Goal: Transaction & Acquisition: Obtain resource

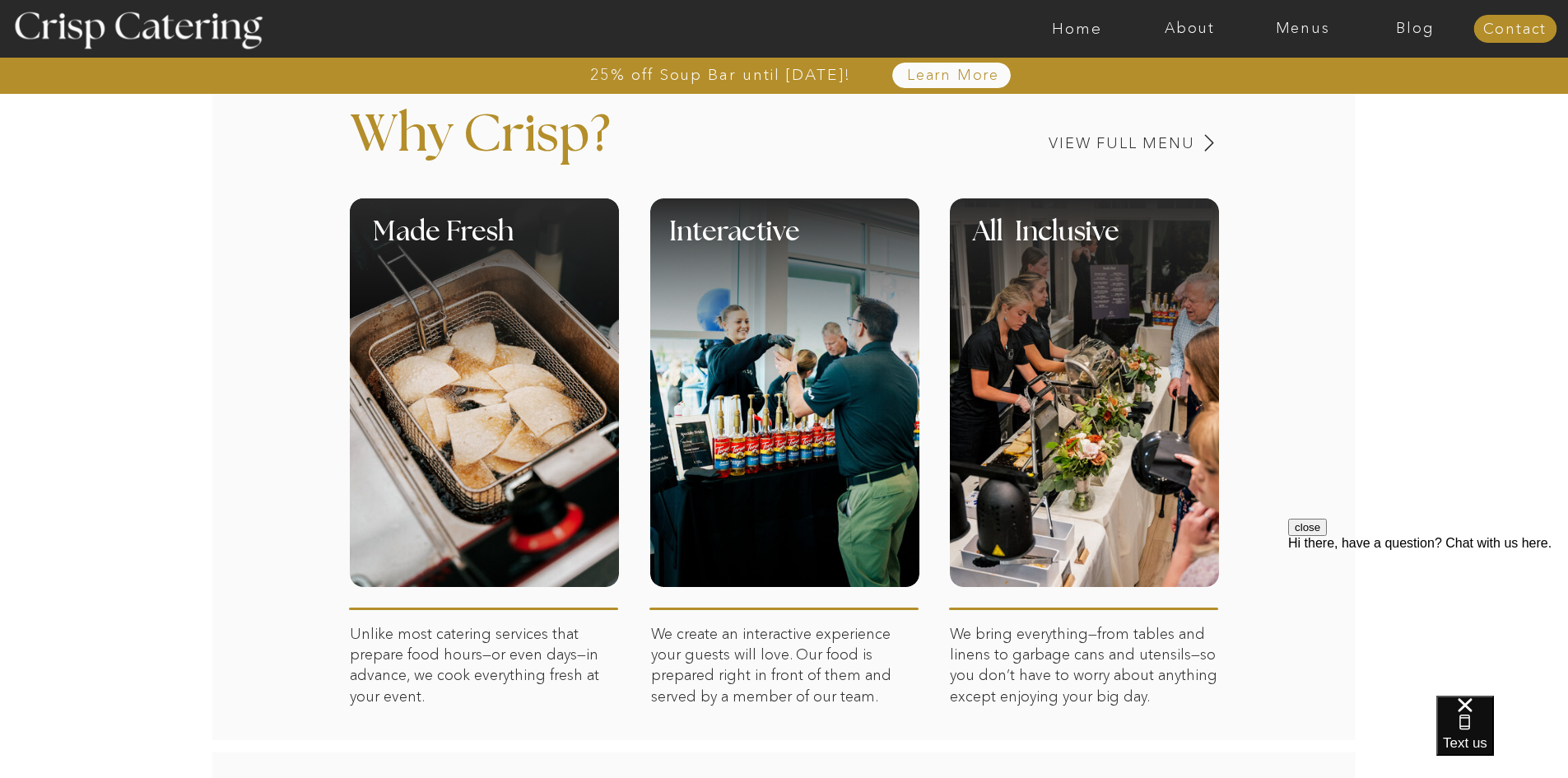
scroll to position [659, 0]
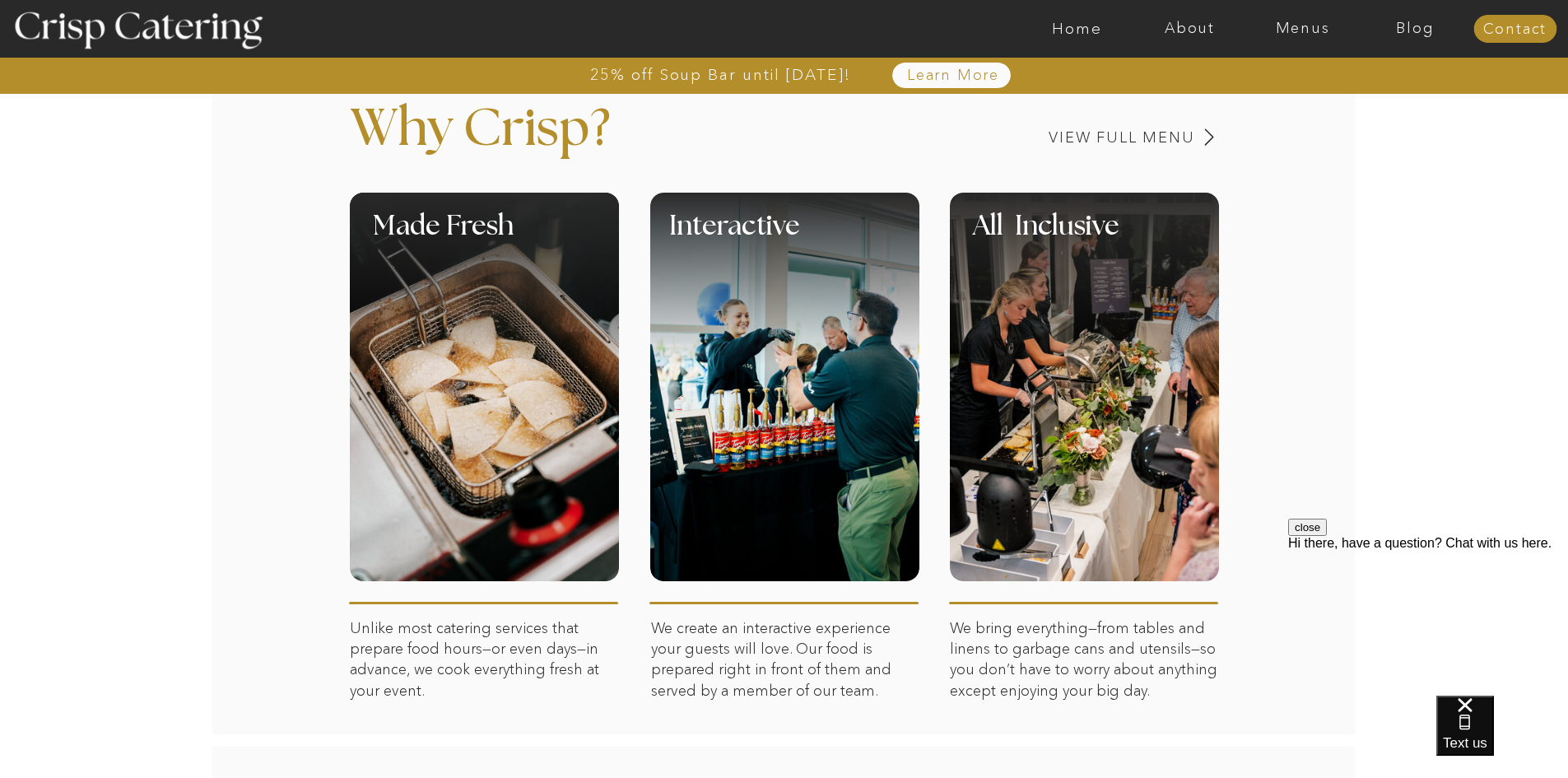
click at [1113, 432] on div at bounding box center [1085, 387] width 269 height 389
click at [1106, 139] on h3 "View Full Menu" at bounding box center [1064, 138] width 261 height 15
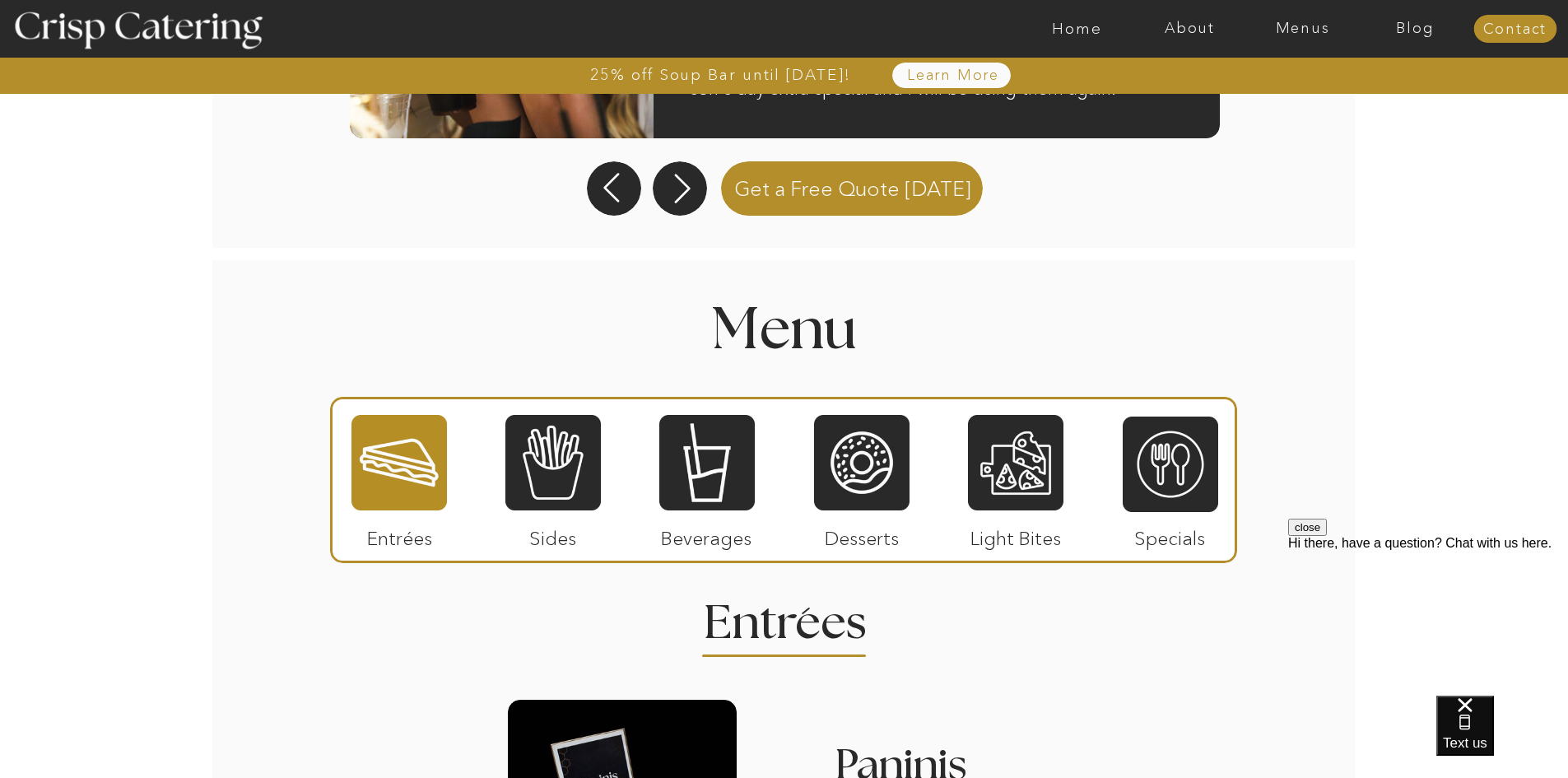
scroll to position [1661, 0]
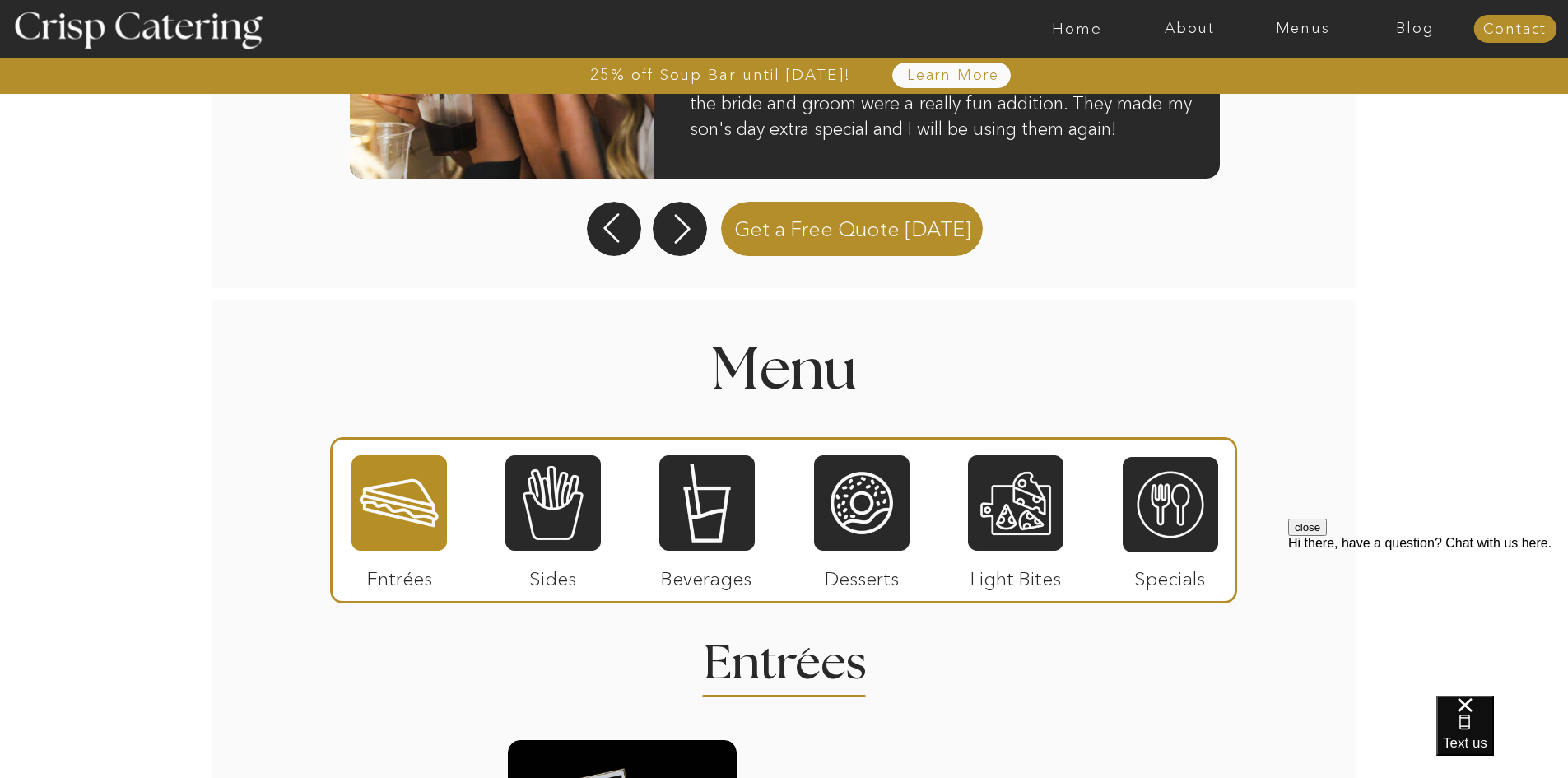
click at [583, 561] on p "Sides" at bounding box center [552, 574] width 110 height 48
click at [547, 517] on div at bounding box center [553, 503] width 96 height 98
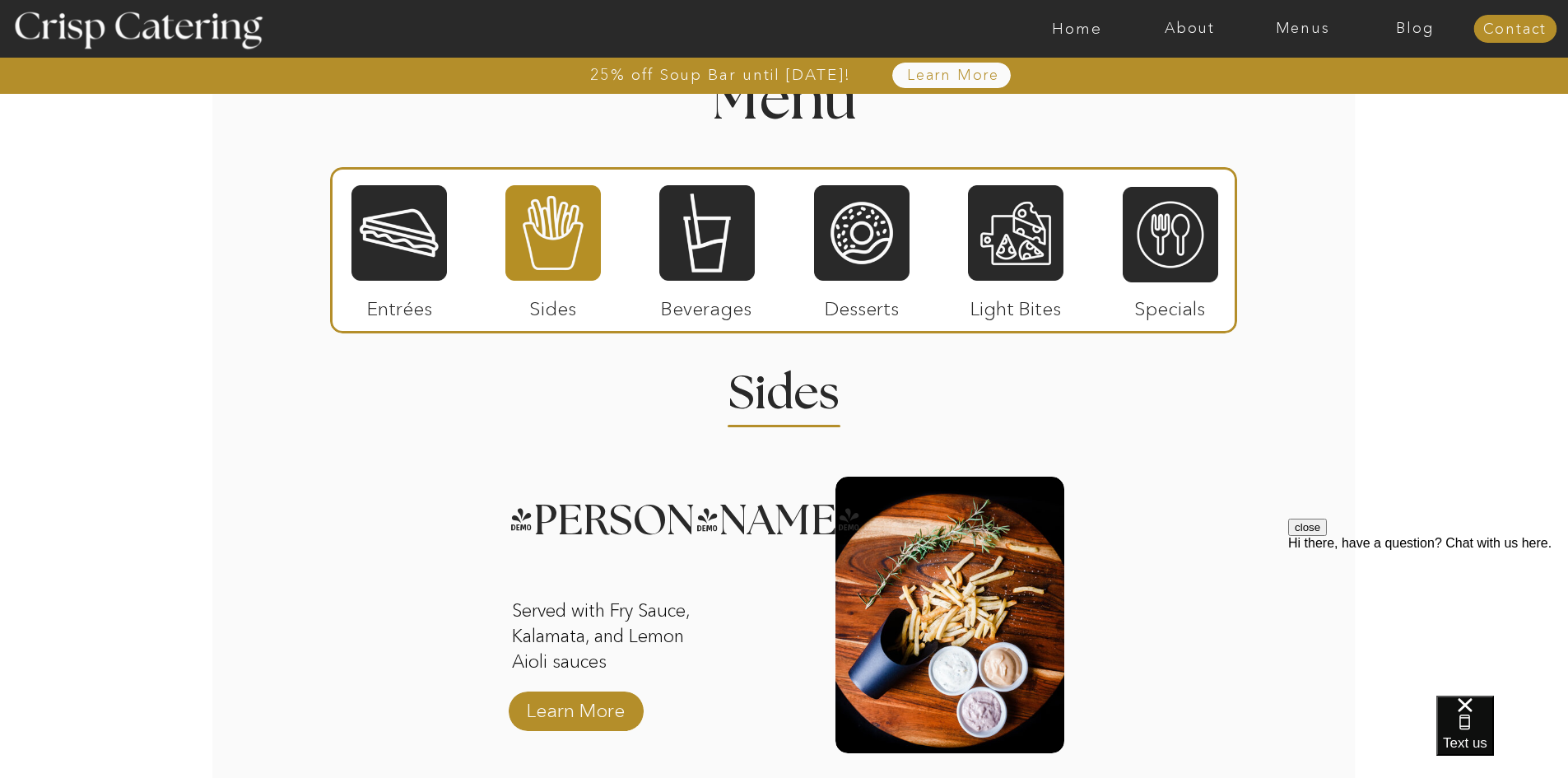
scroll to position [1999, 0]
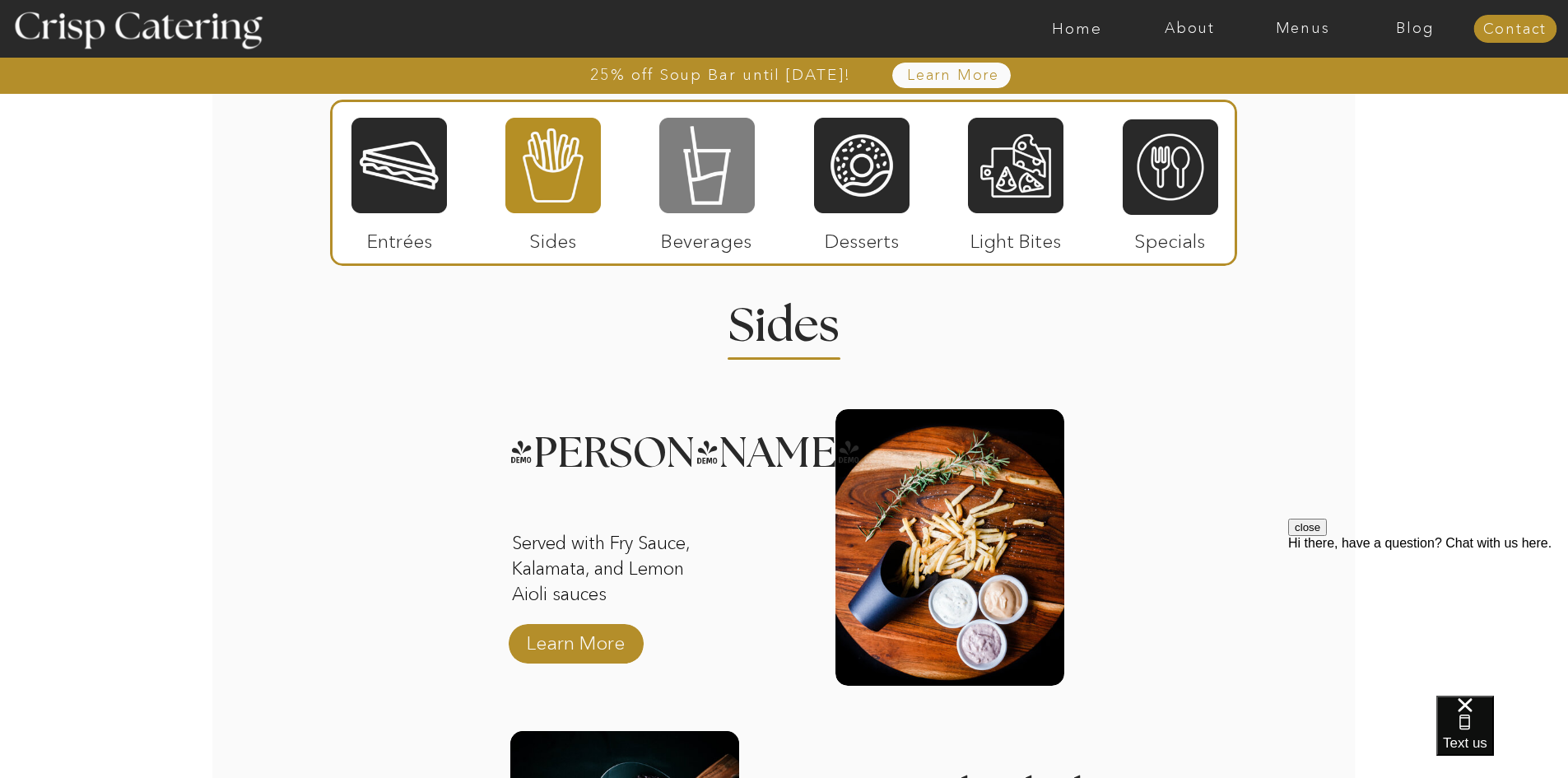
click at [706, 214] on div at bounding box center [707, 164] width 96 height 98
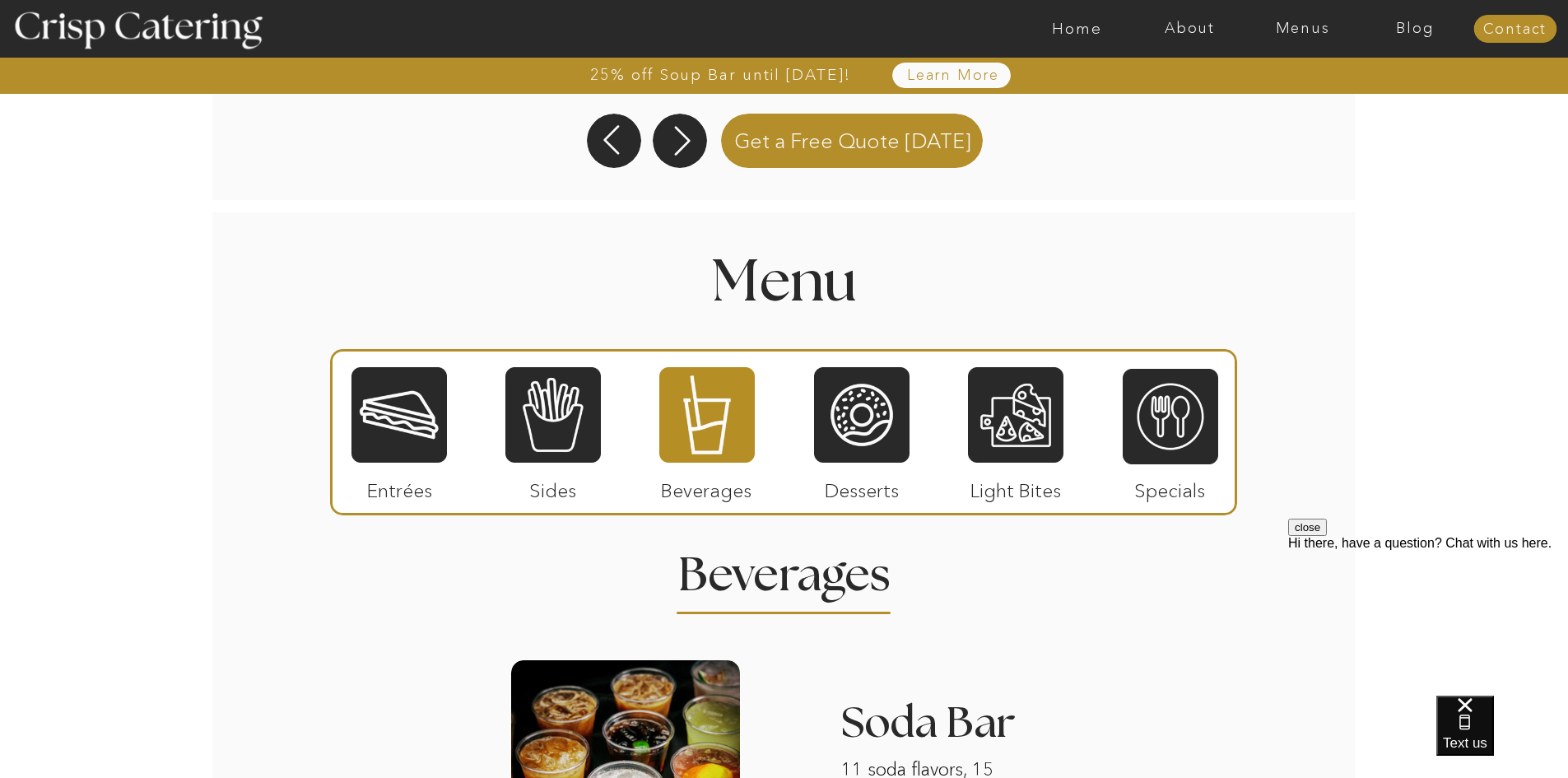
scroll to position [1588, 0]
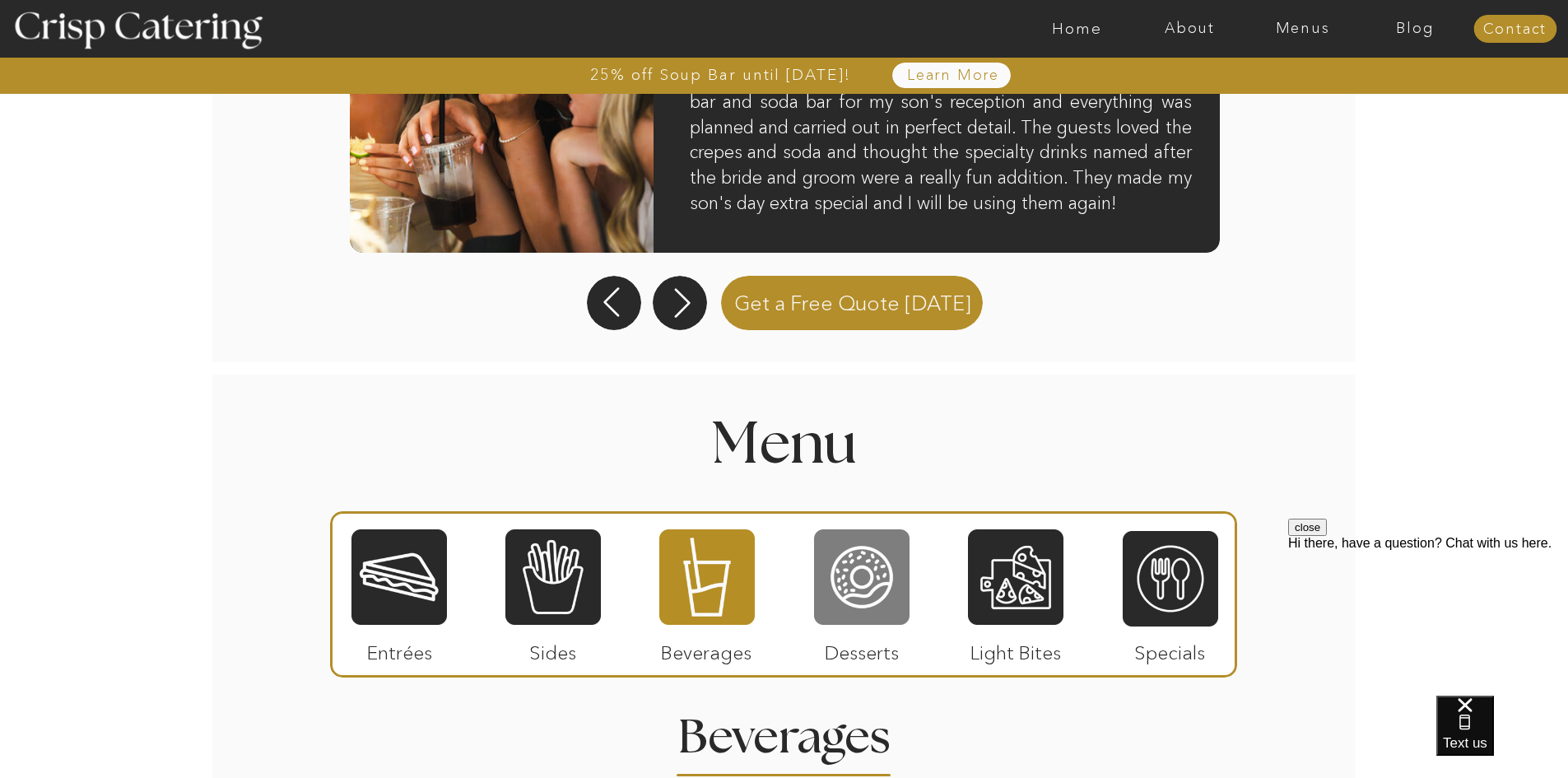
click at [846, 555] on div at bounding box center [862, 576] width 96 height 98
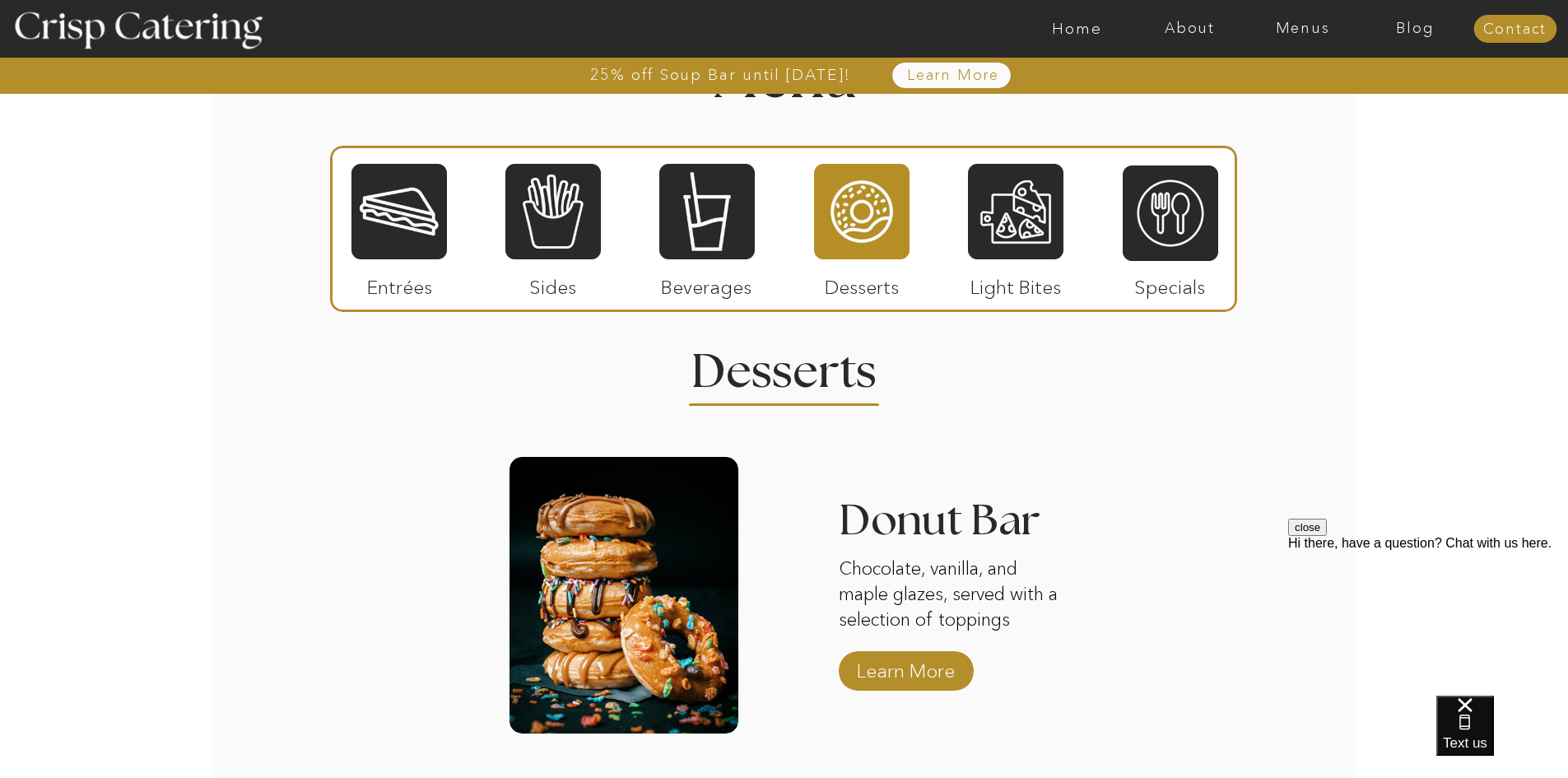
scroll to position [1752, 0]
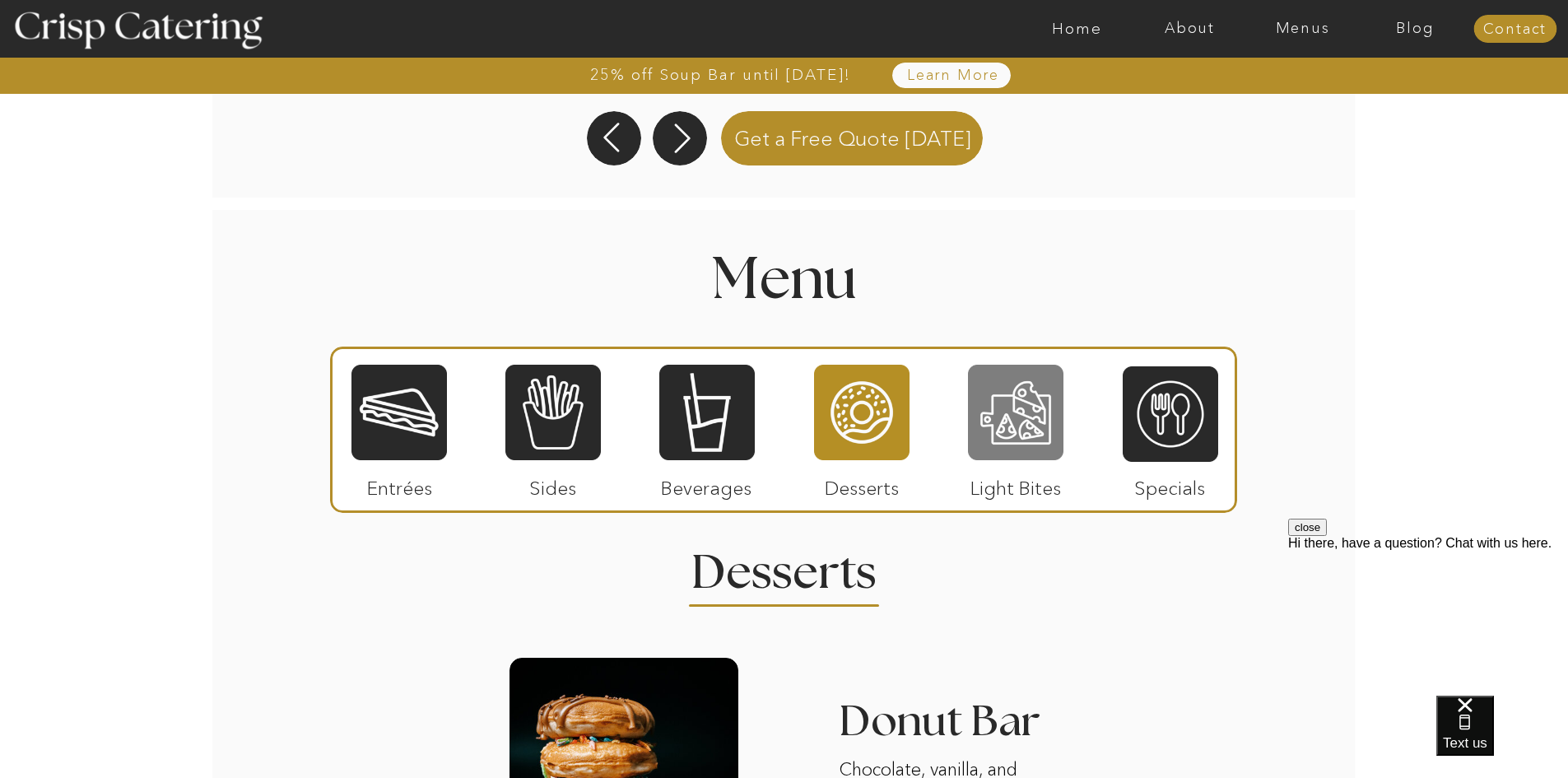
click at [1018, 440] on div at bounding box center [1016, 412] width 96 height 98
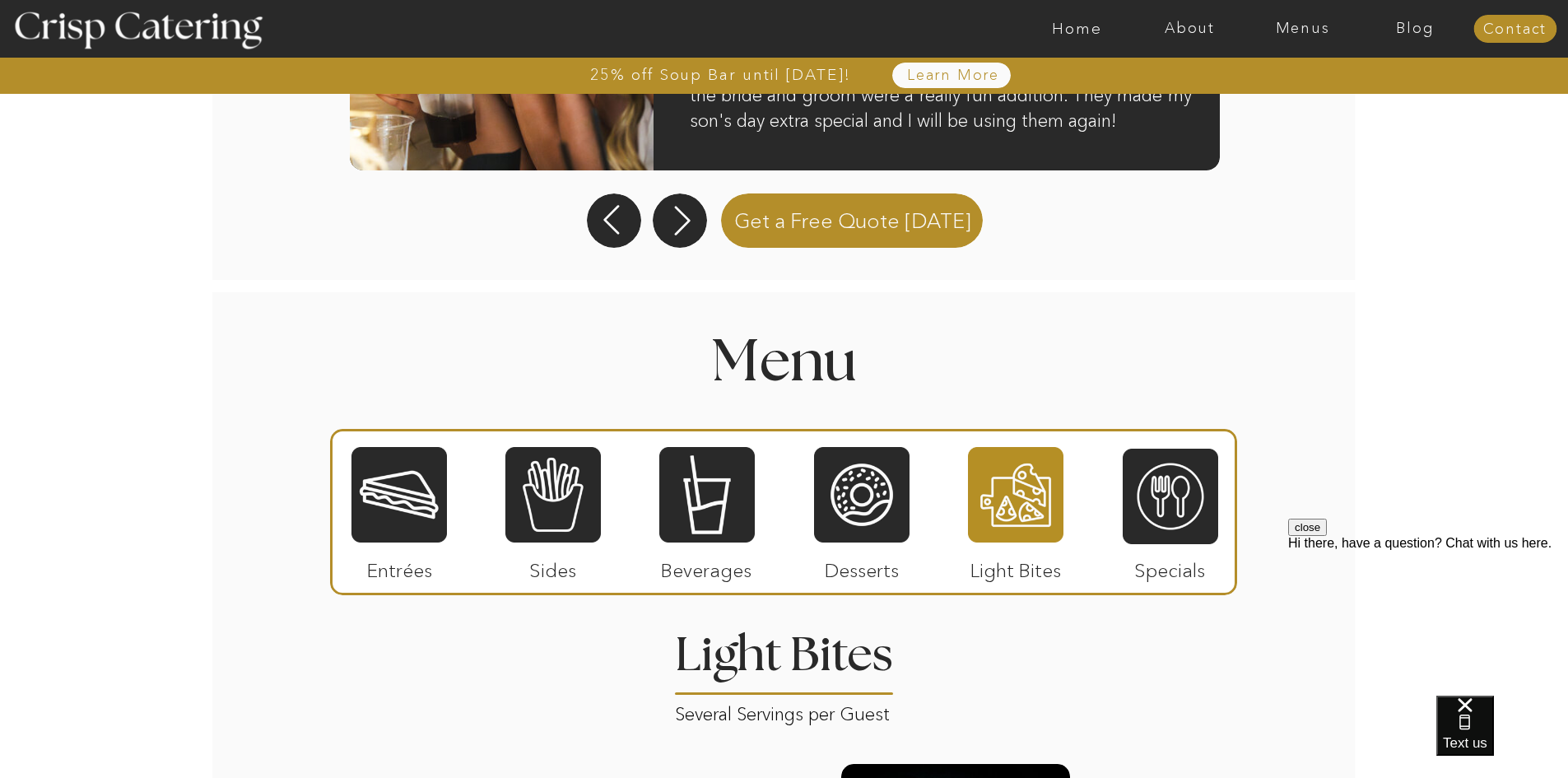
scroll to position [1504, 0]
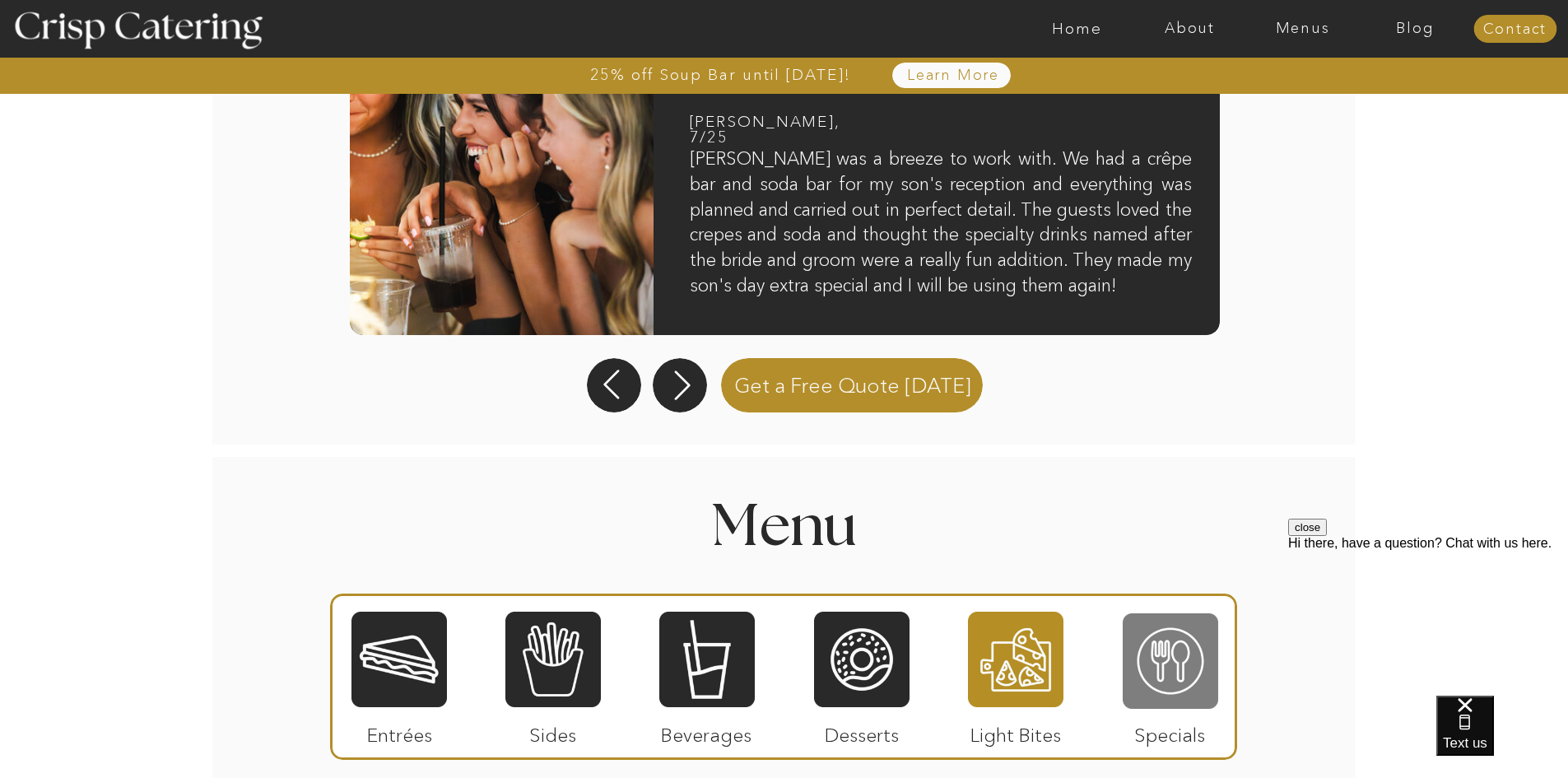
click at [1163, 693] on div at bounding box center [1171, 660] width 96 height 98
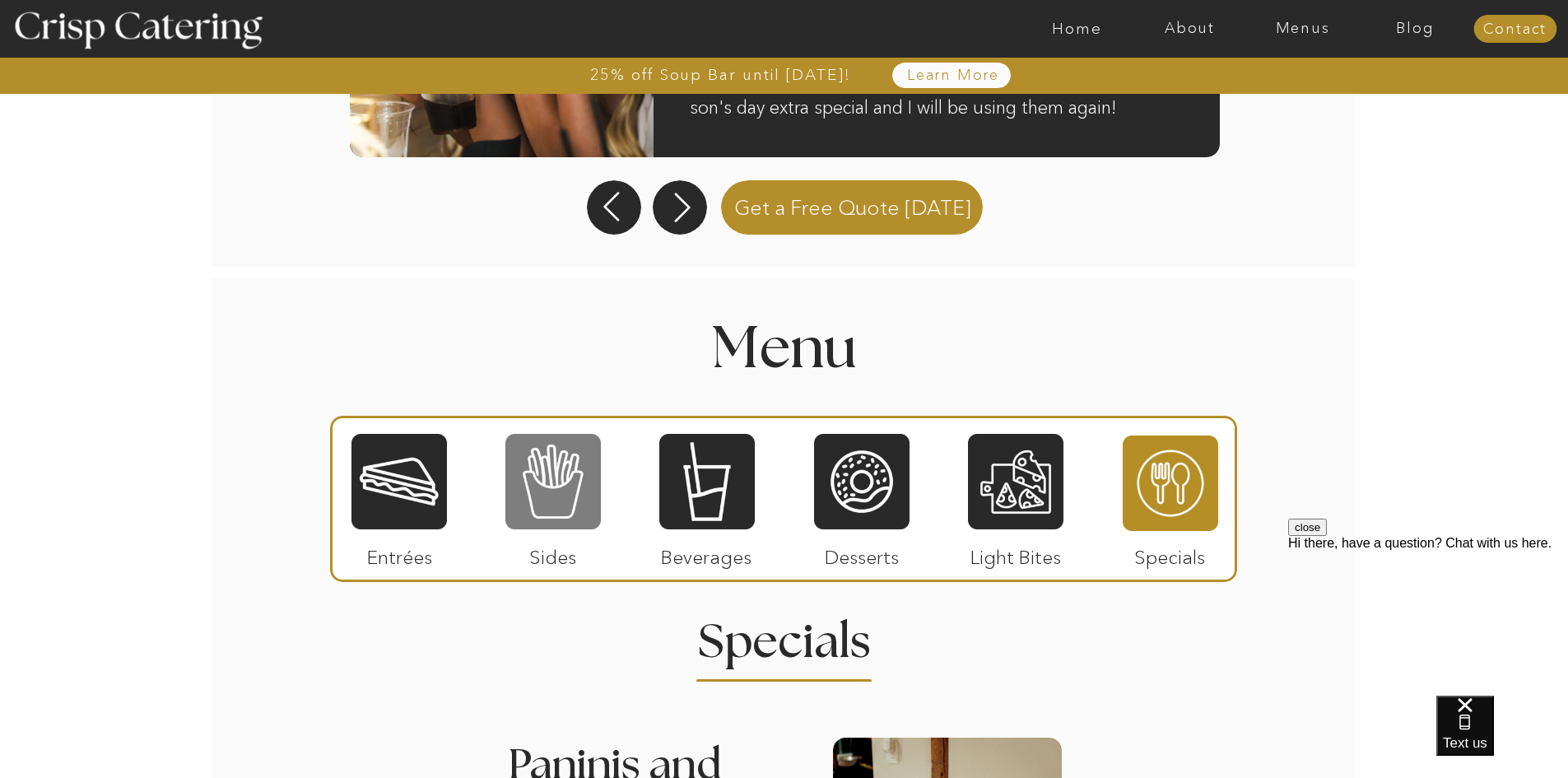
scroll to position [1695, 0]
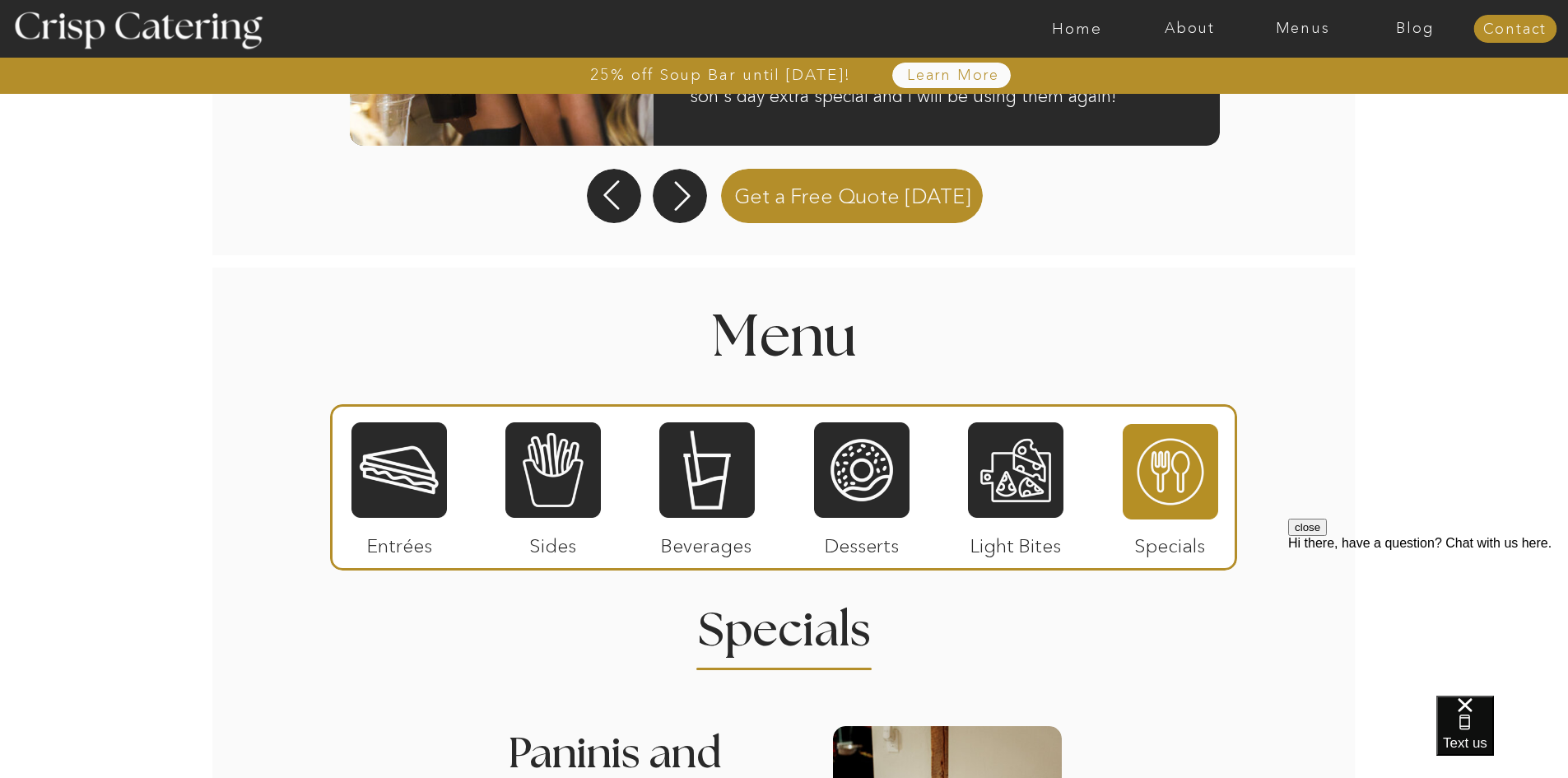
click at [398, 444] on div at bounding box center [399, 469] width 96 height 98
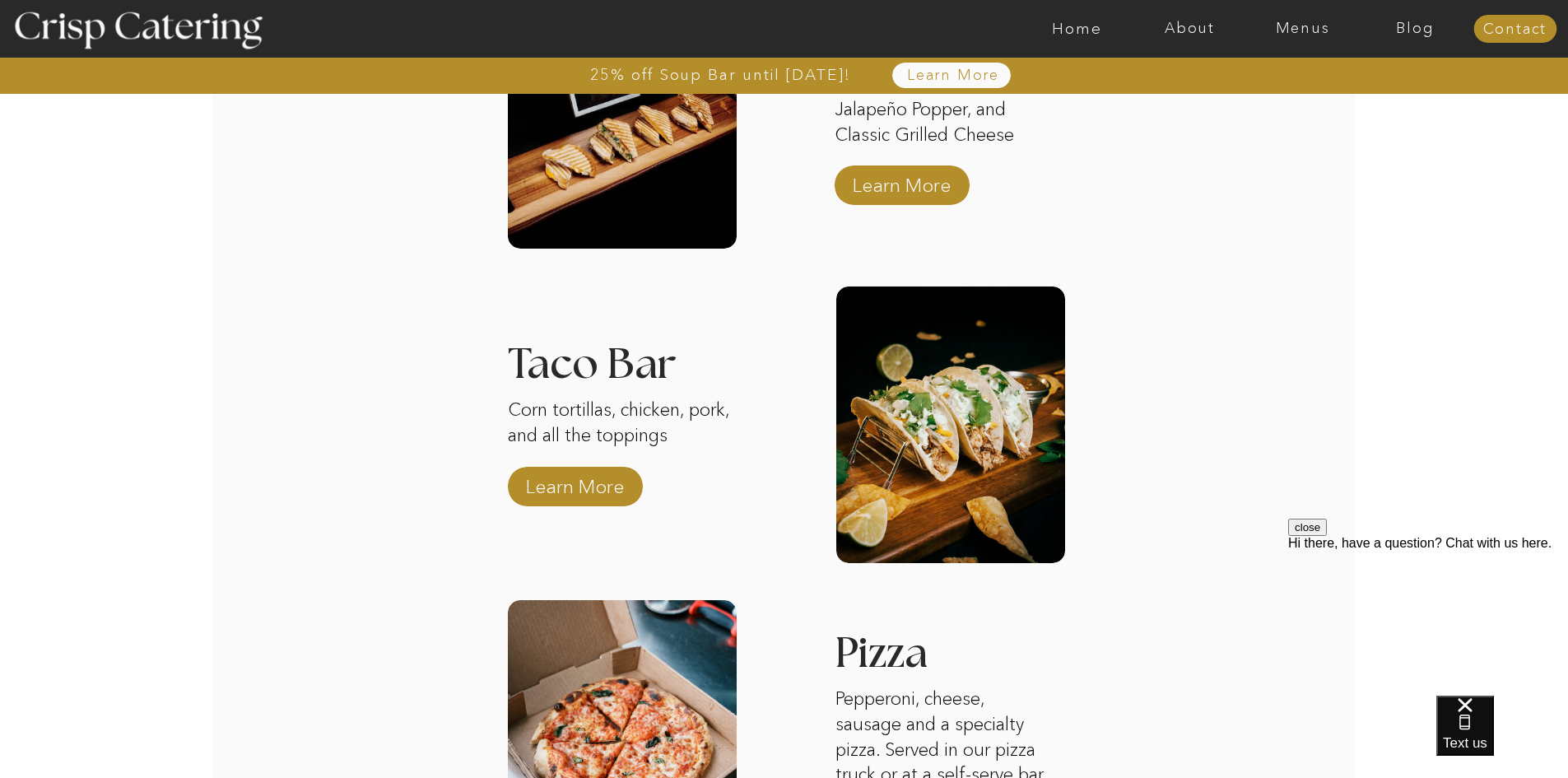
scroll to position [2435, 0]
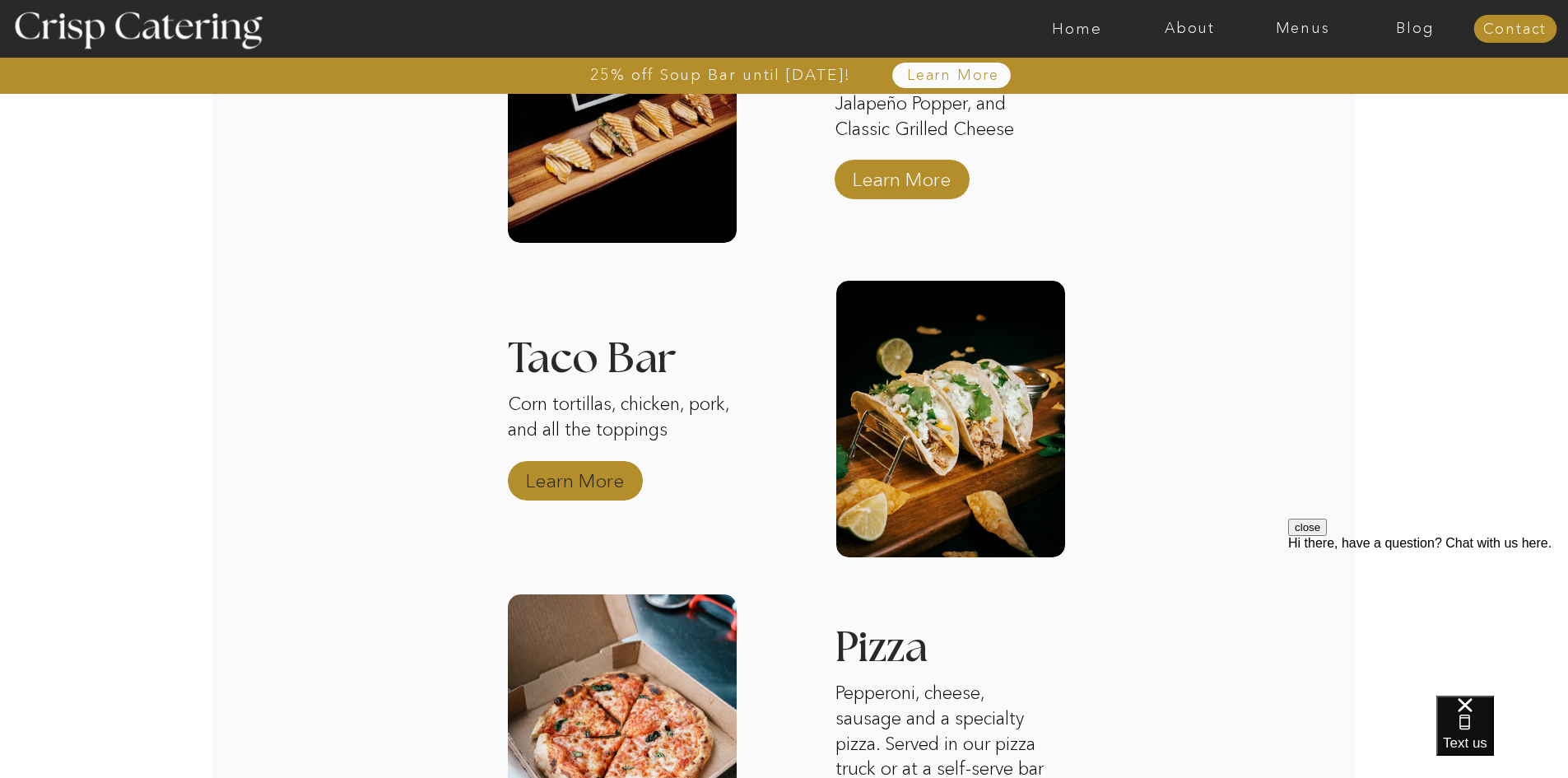
click at [588, 467] on p "Learn More" at bounding box center [574, 477] width 110 height 48
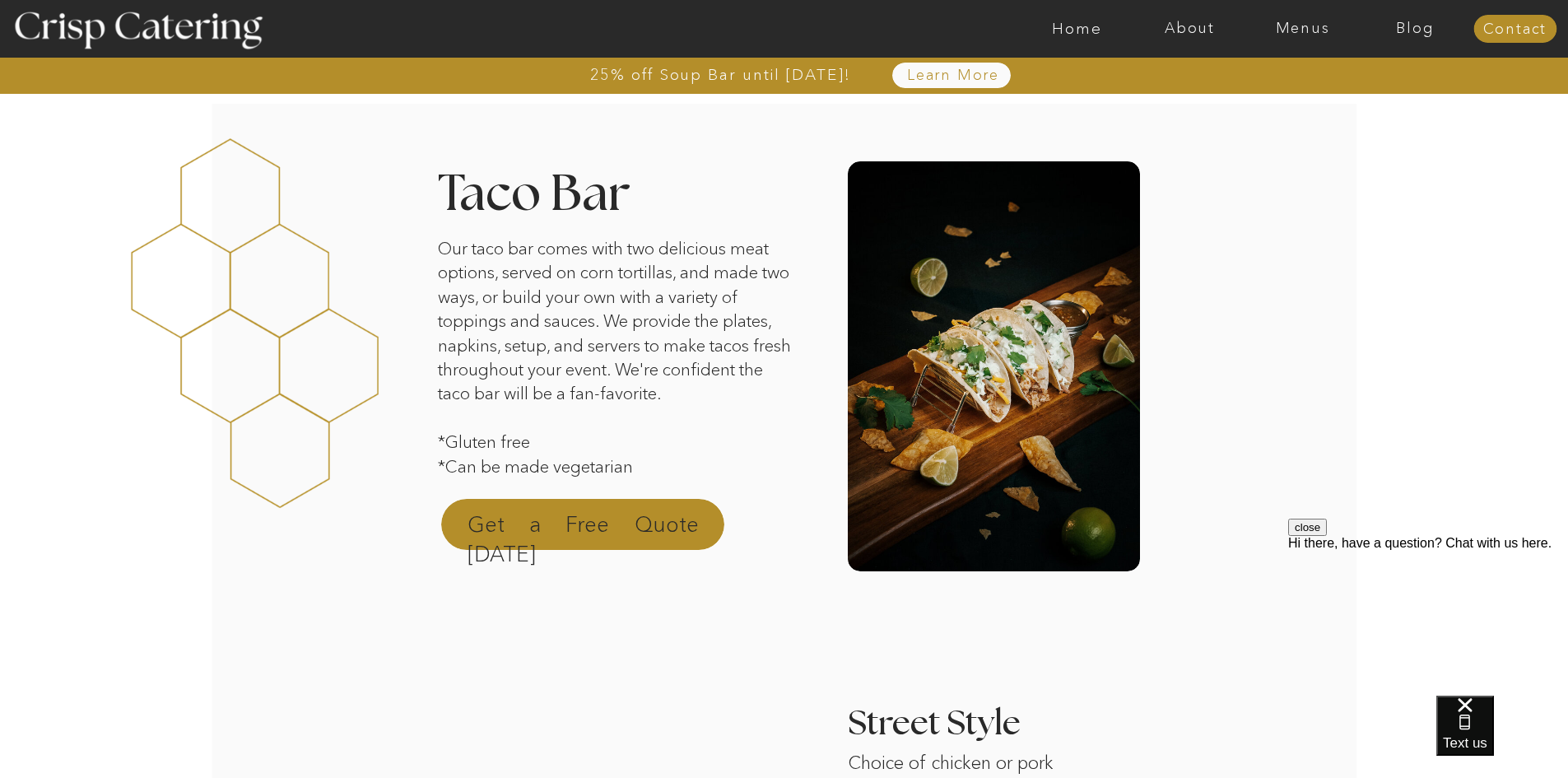
click at [579, 535] on p "Get a Free Quote Today" at bounding box center [583, 529] width 231 height 39
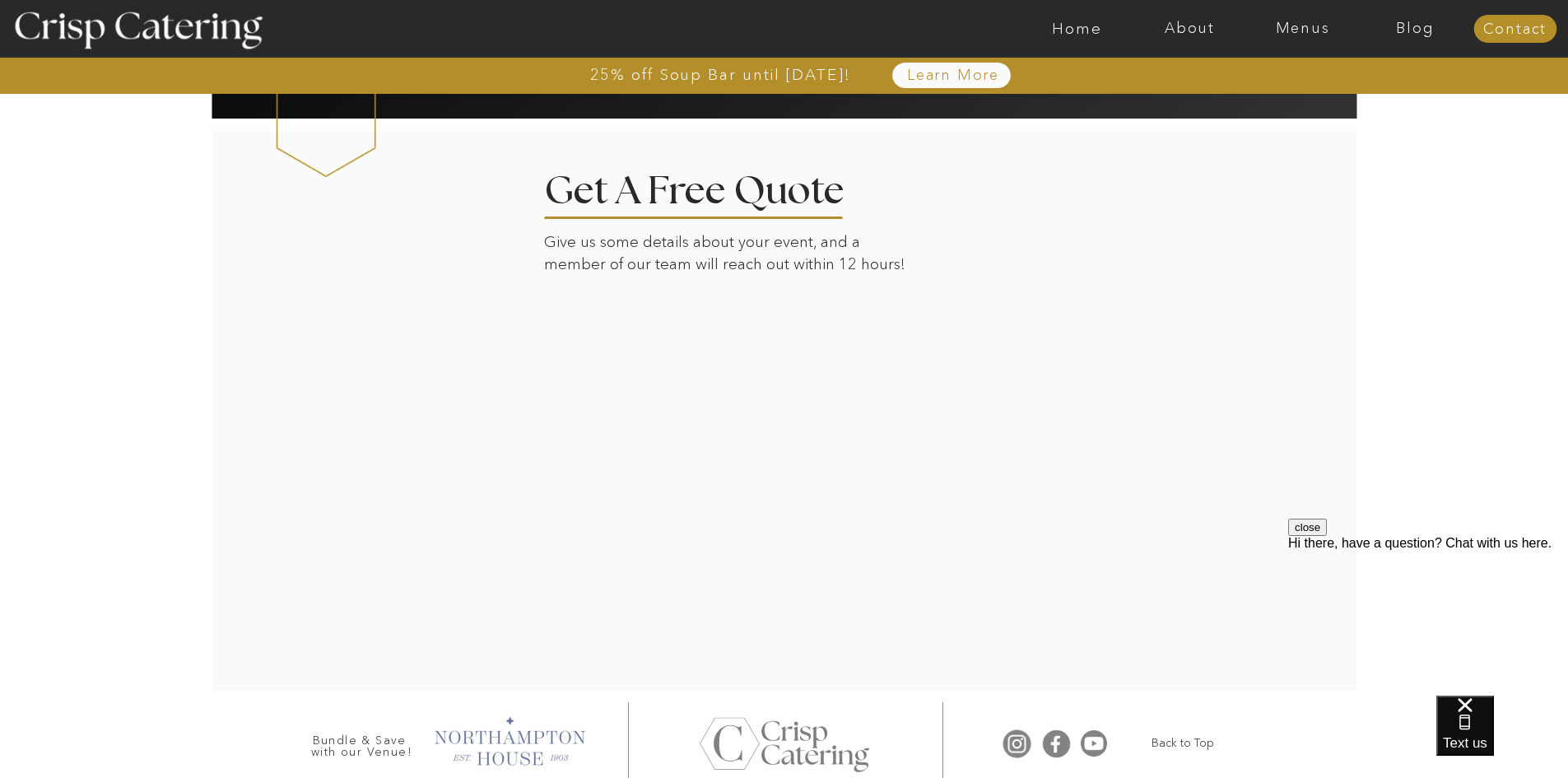
scroll to position [1743, 0]
